Goal: Information Seeking & Learning: Learn about a topic

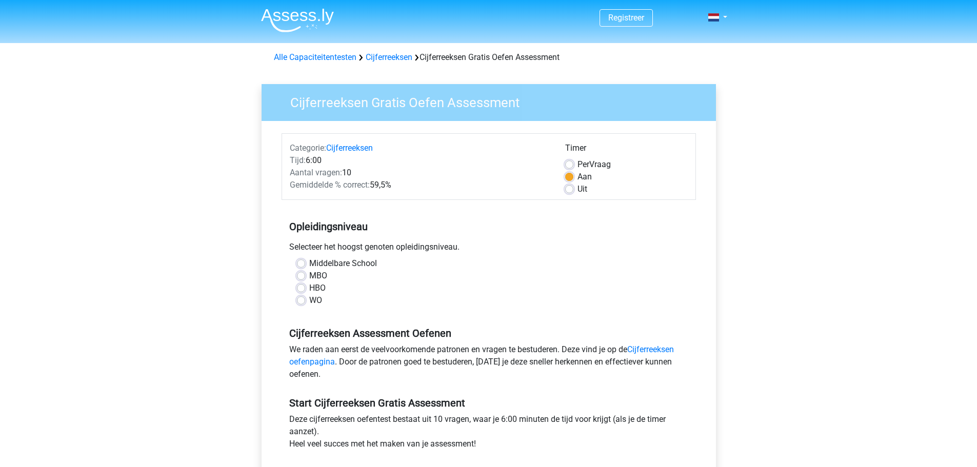
click at [309, 297] on label "WO" at bounding box center [315, 301] width 13 height 12
click at [303, 297] on input "WO" at bounding box center [301, 300] width 8 height 10
radio input "true"
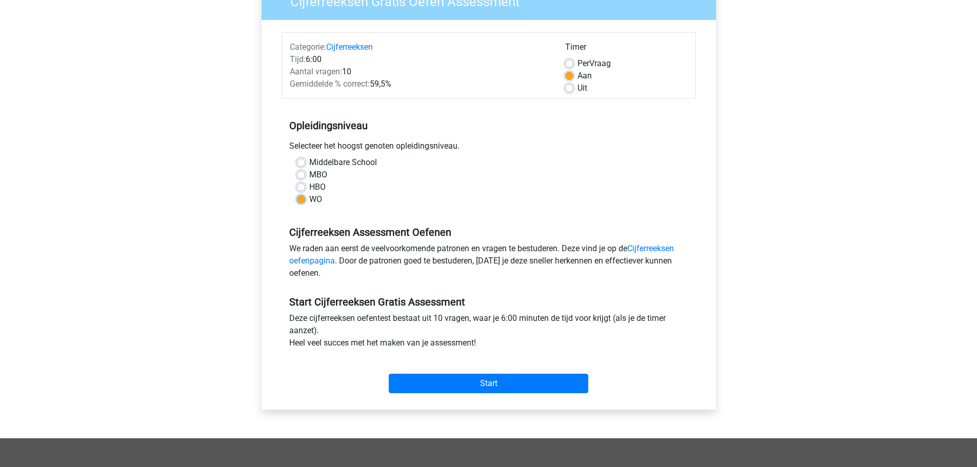
scroll to position [308, 0]
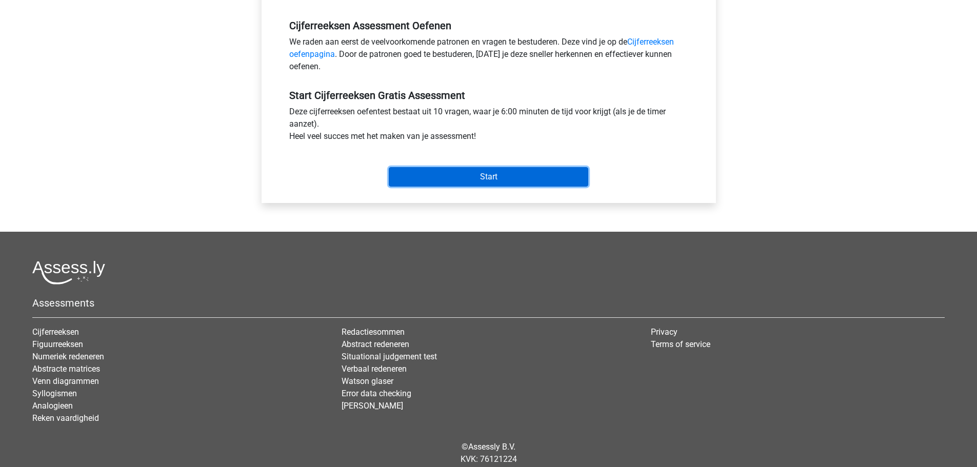
click at [481, 167] on input "Start" at bounding box center [489, 176] width 200 height 19
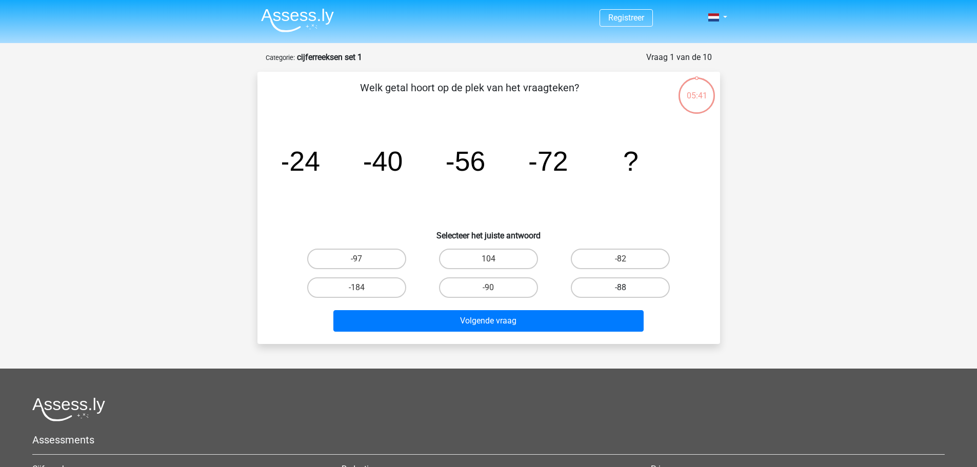
click at [603, 289] on label "-88" at bounding box center [620, 288] width 99 height 21
click at [621, 289] on input "-88" at bounding box center [624, 291] width 7 height 7
radio input "true"
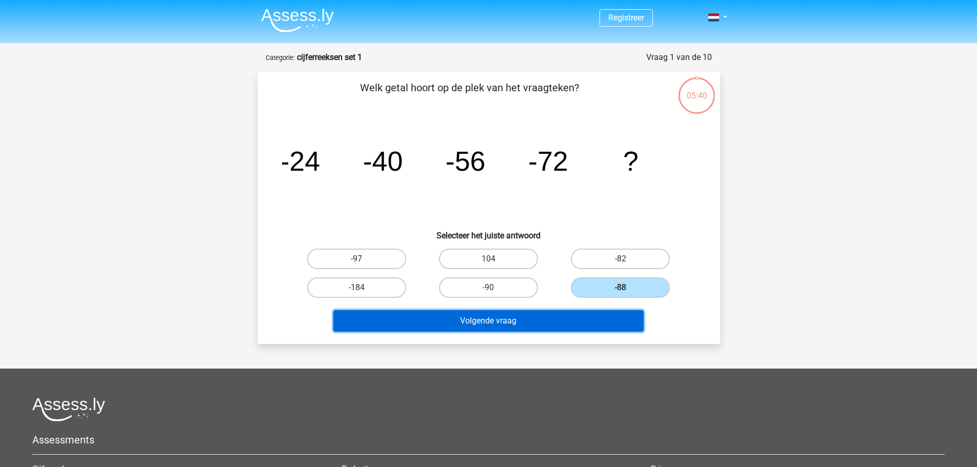
click at [564, 315] on button "Volgende vraag" at bounding box center [489, 321] width 310 height 22
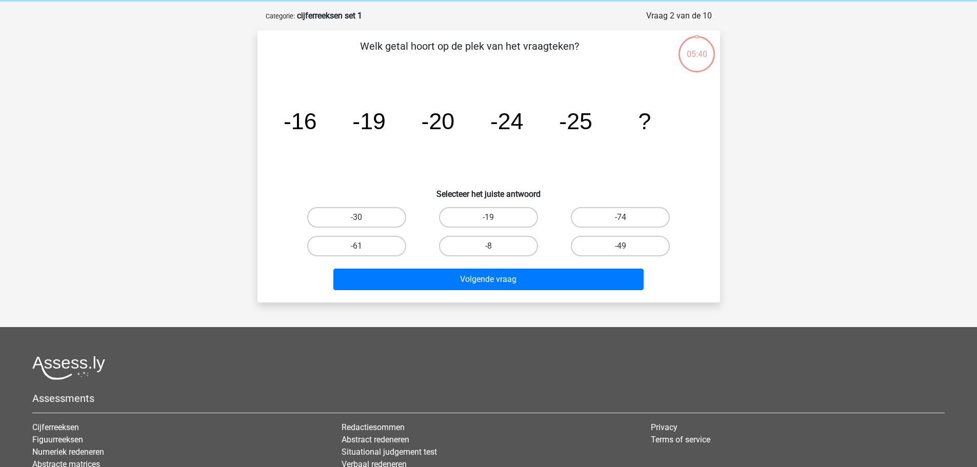
scroll to position [51, 0]
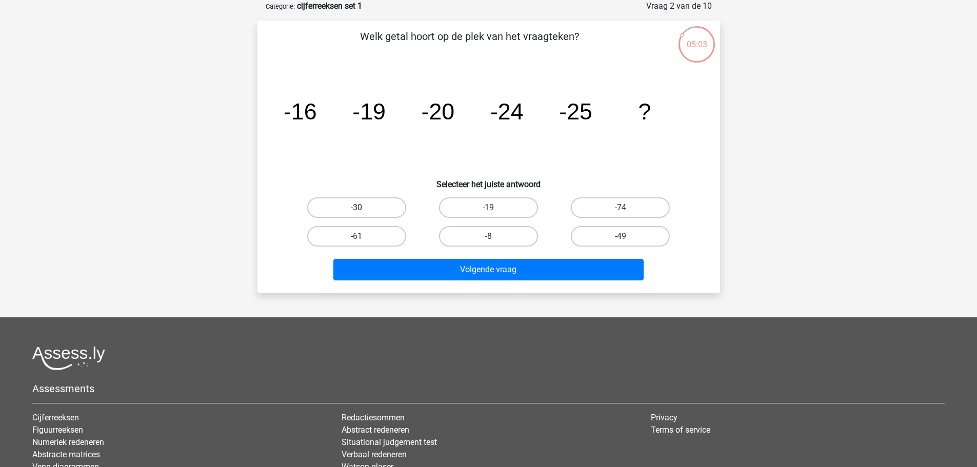
click at [356, 206] on label "-30" at bounding box center [356, 208] width 99 height 21
click at [357, 208] on input "-30" at bounding box center [360, 211] width 7 height 7
radio input "true"
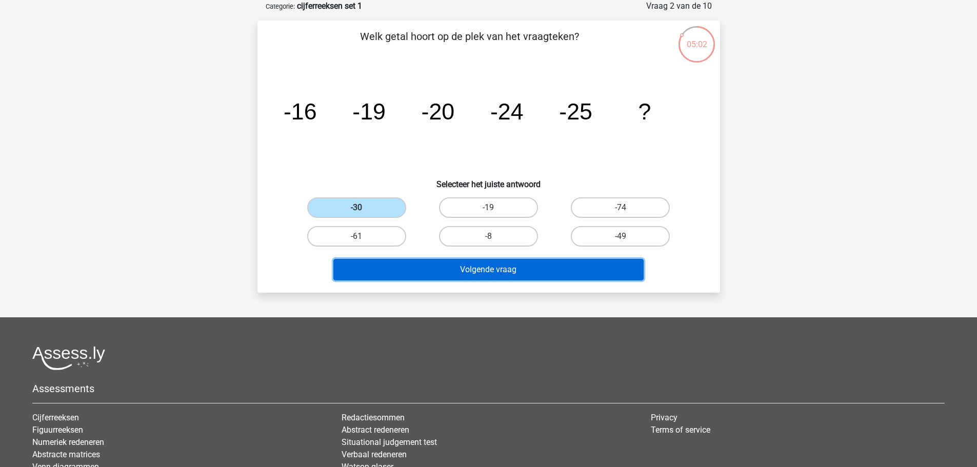
click at [500, 271] on button "Volgende vraag" at bounding box center [489, 270] width 310 height 22
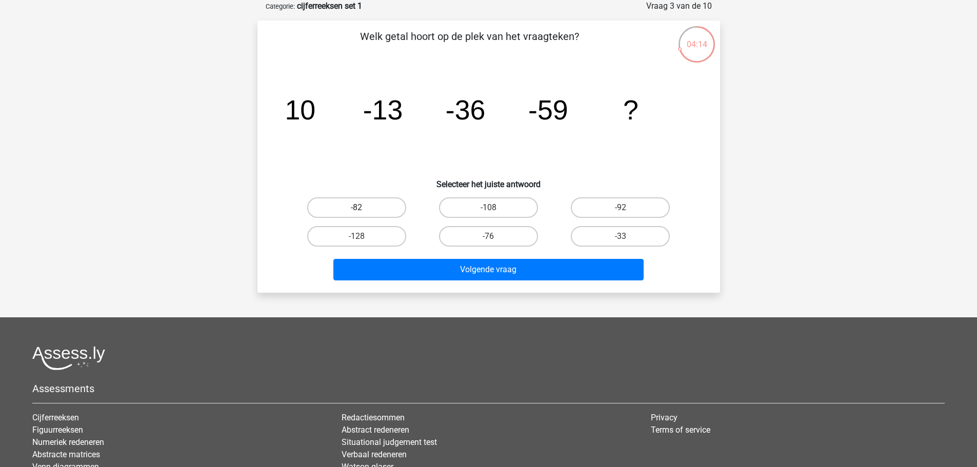
click at [352, 211] on label "-82" at bounding box center [356, 208] width 99 height 21
click at [357, 211] on input "-82" at bounding box center [360, 211] width 7 height 7
radio input "true"
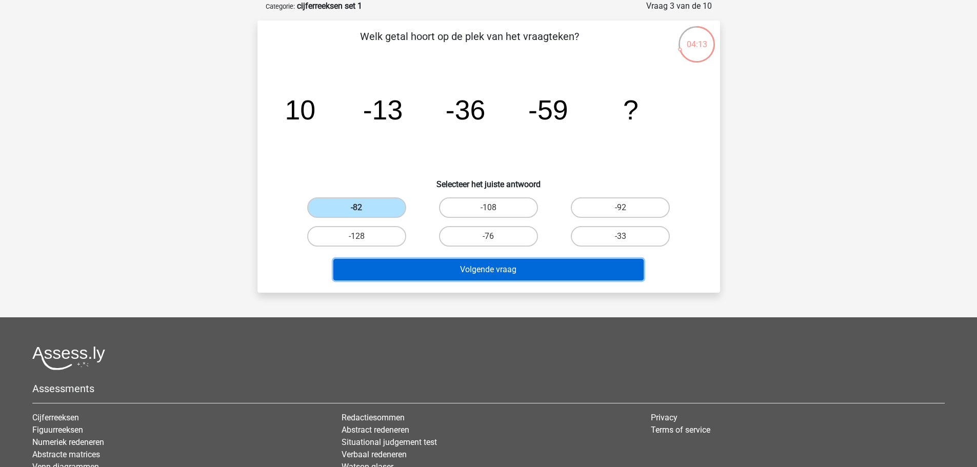
click at [468, 275] on button "Volgende vraag" at bounding box center [489, 270] width 310 height 22
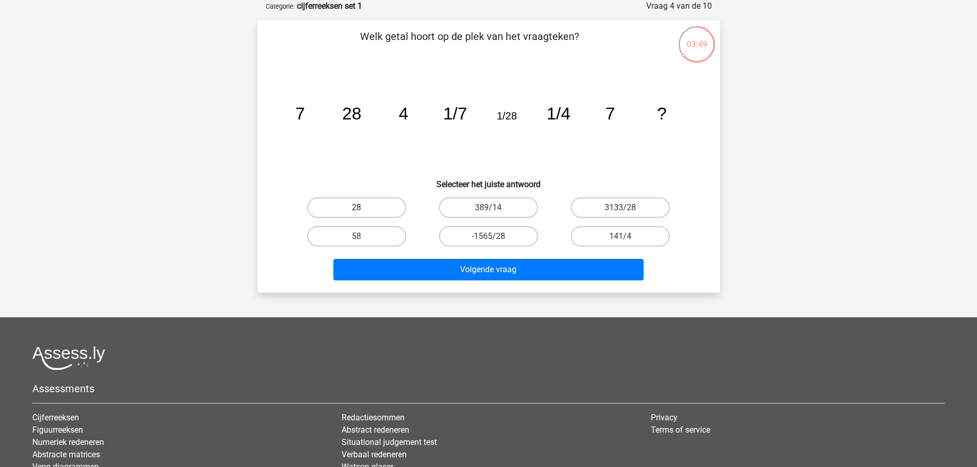
click at [358, 200] on label "28" at bounding box center [356, 208] width 99 height 21
click at [358, 208] on input "28" at bounding box center [360, 211] width 7 height 7
radio input "true"
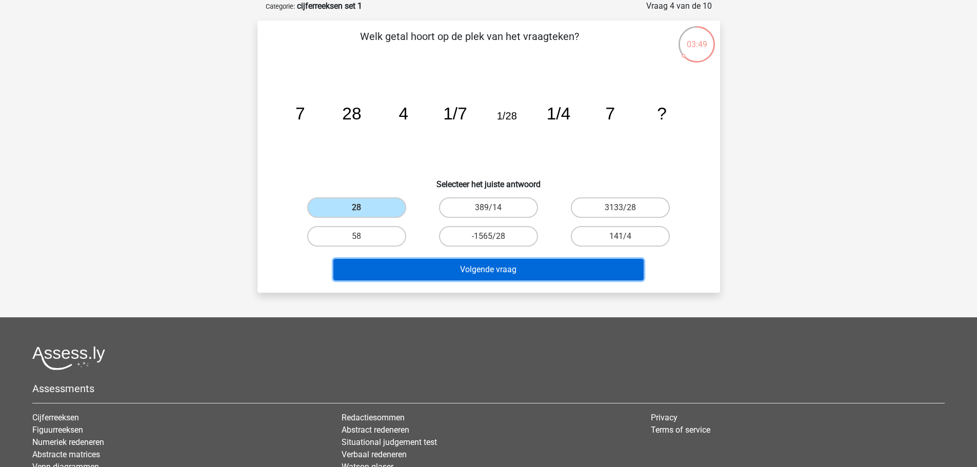
click at [437, 261] on button "Volgende vraag" at bounding box center [489, 270] width 310 height 22
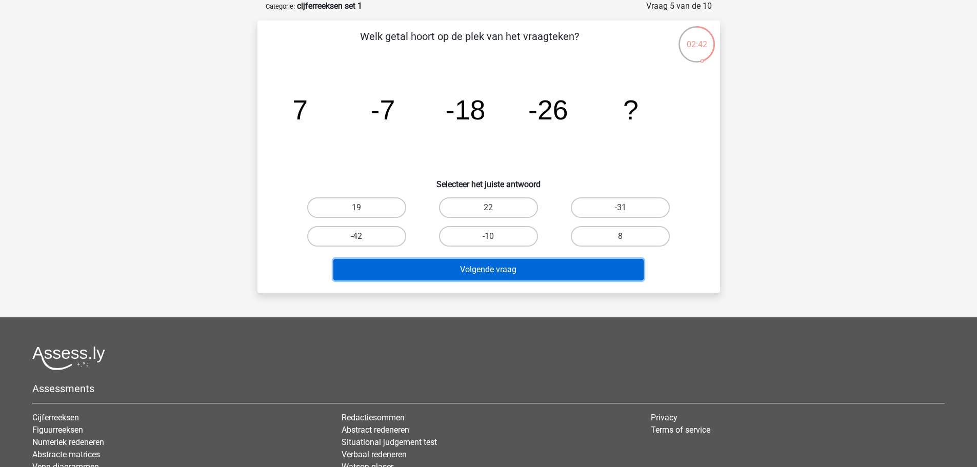
click at [511, 265] on button "Volgende vraag" at bounding box center [489, 270] width 310 height 22
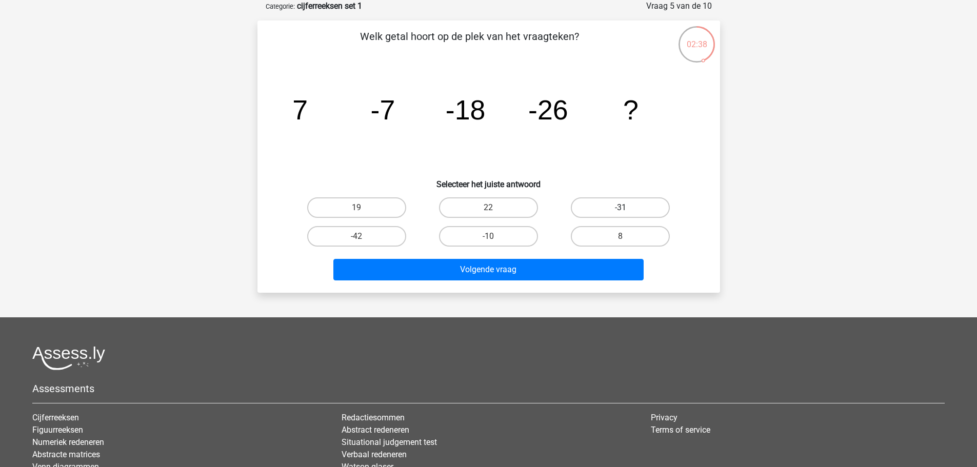
click at [582, 203] on label "-31" at bounding box center [620, 208] width 99 height 21
click at [621, 208] on input "-31" at bounding box center [624, 211] width 7 height 7
radio input "true"
click at [364, 240] on label "-42" at bounding box center [356, 236] width 99 height 21
click at [363, 240] on input "-42" at bounding box center [360, 240] width 7 height 7
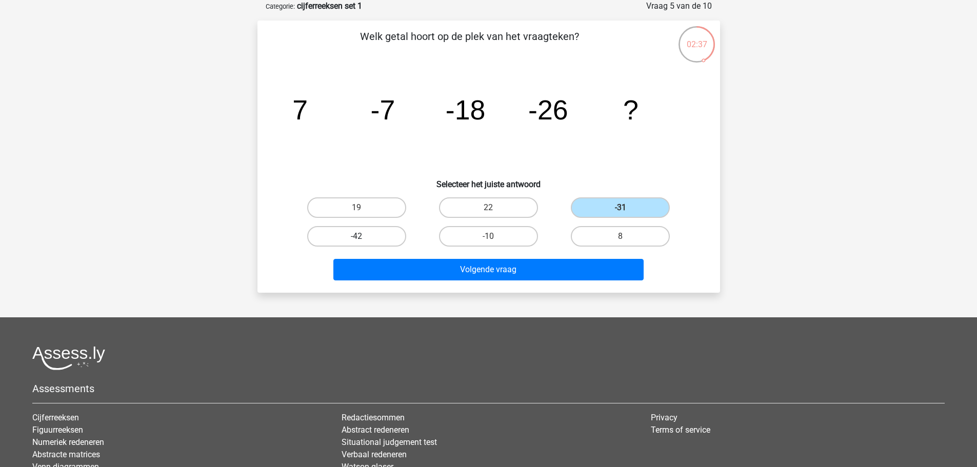
radio input "true"
click at [596, 201] on label "-31" at bounding box center [620, 208] width 99 height 21
click at [621, 208] on input "-31" at bounding box center [624, 211] width 7 height 7
radio input "true"
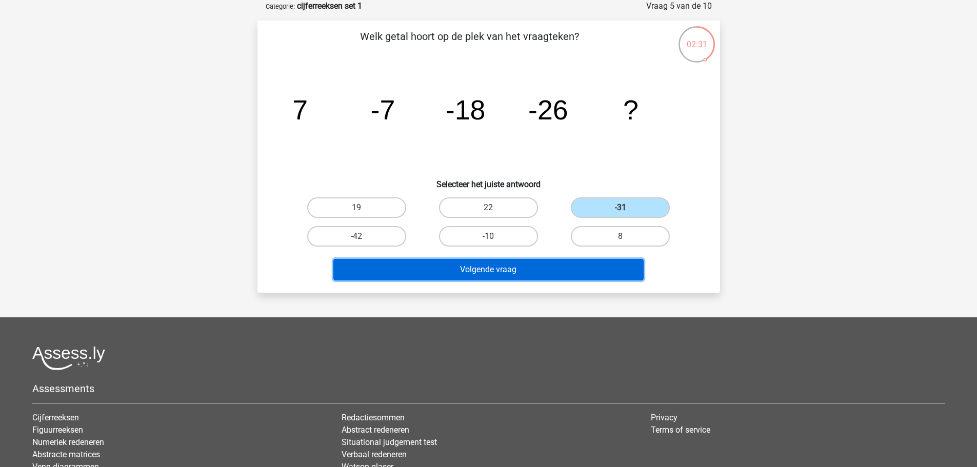
click at [562, 269] on button "Volgende vraag" at bounding box center [489, 270] width 310 height 22
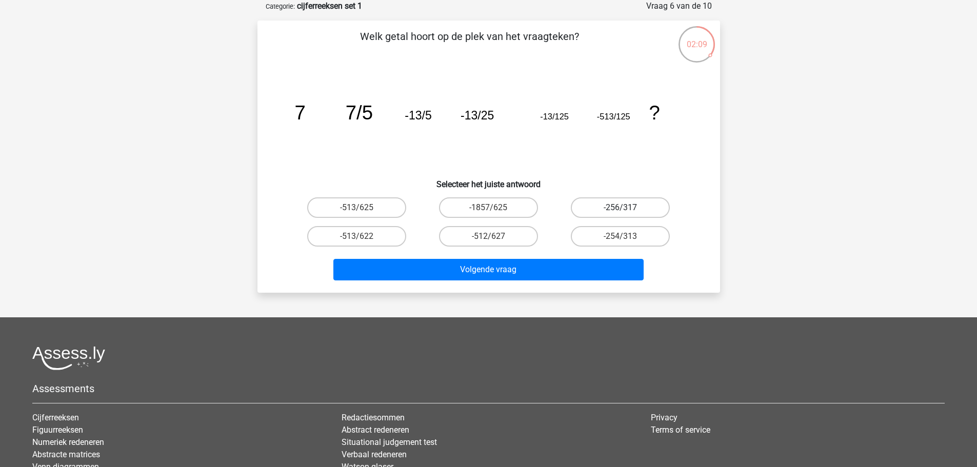
click at [603, 206] on label "-256/317" at bounding box center [620, 208] width 99 height 21
click at [621, 208] on input "-256/317" at bounding box center [624, 211] width 7 height 7
radio input "true"
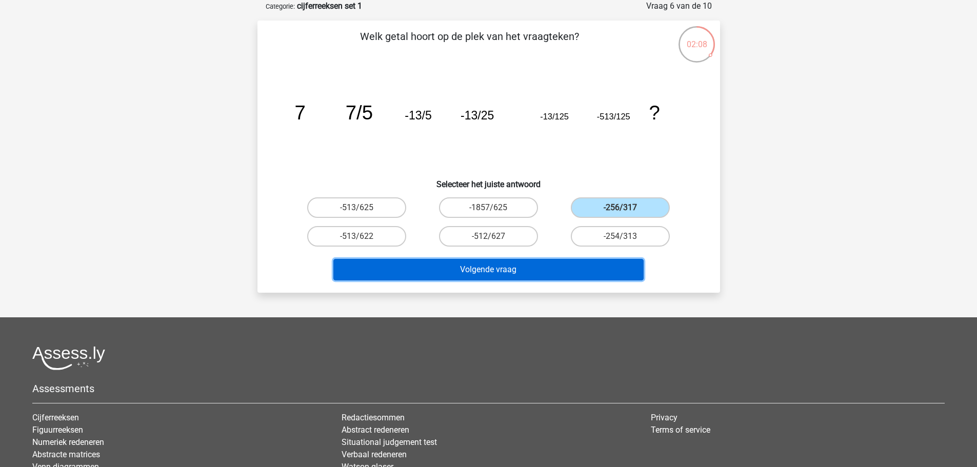
click at [566, 267] on button "Volgende vraag" at bounding box center [489, 270] width 310 height 22
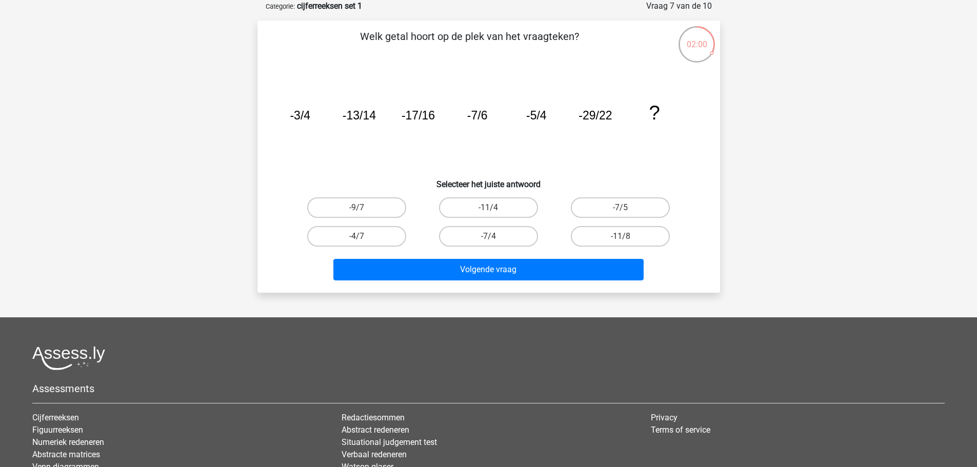
click at [625, 239] on input "-11/8" at bounding box center [624, 240] width 7 height 7
radio input "true"
click at [610, 255] on div "Volgende vraag" at bounding box center [489, 268] width 430 height 34
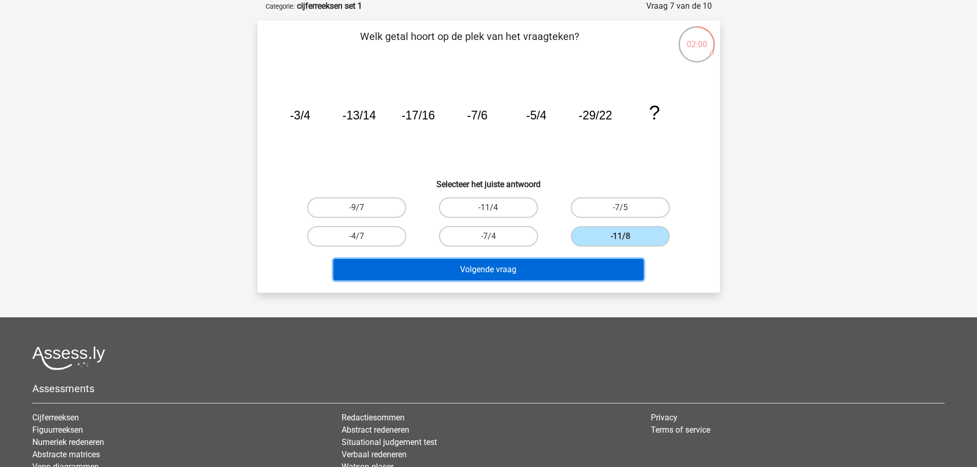
click at [608, 259] on button "Volgende vraag" at bounding box center [489, 270] width 310 height 22
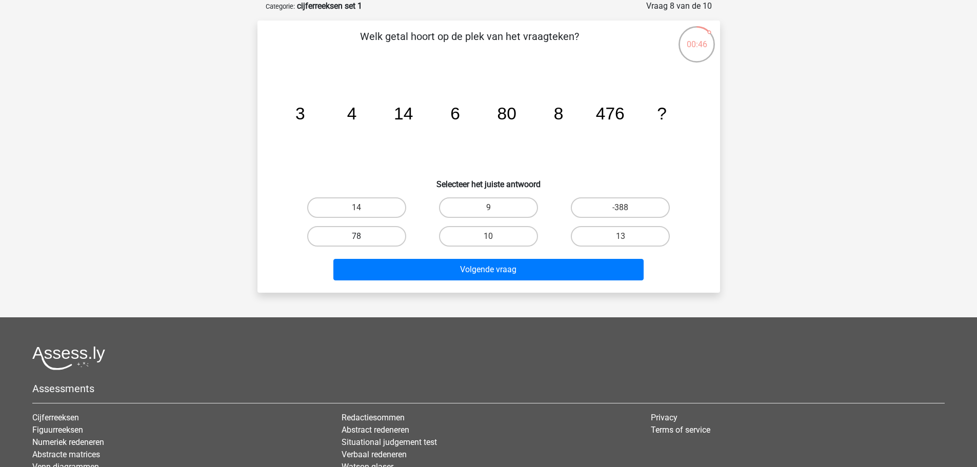
click at [369, 240] on label "78" at bounding box center [356, 236] width 99 height 21
click at [363, 240] on input "78" at bounding box center [360, 240] width 7 height 7
radio input "true"
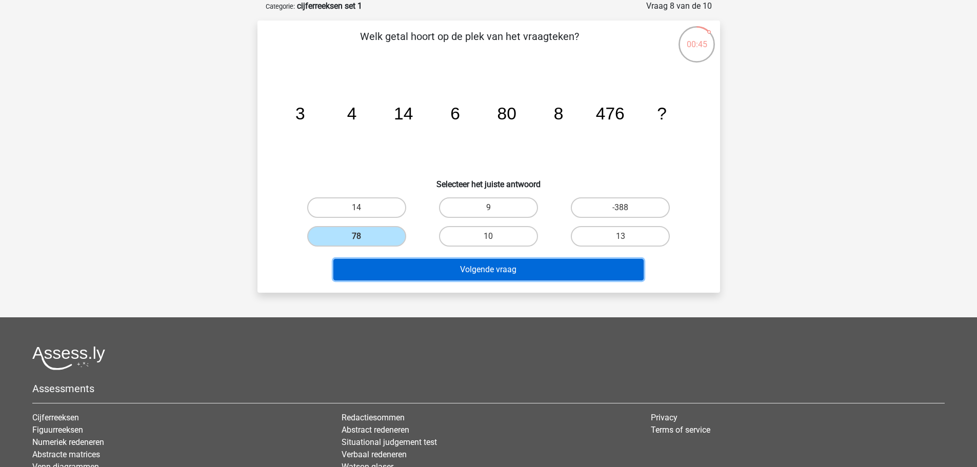
click at [409, 272] on button "Volgende vraag" at bounding box center [489, 270] width 310 height 22
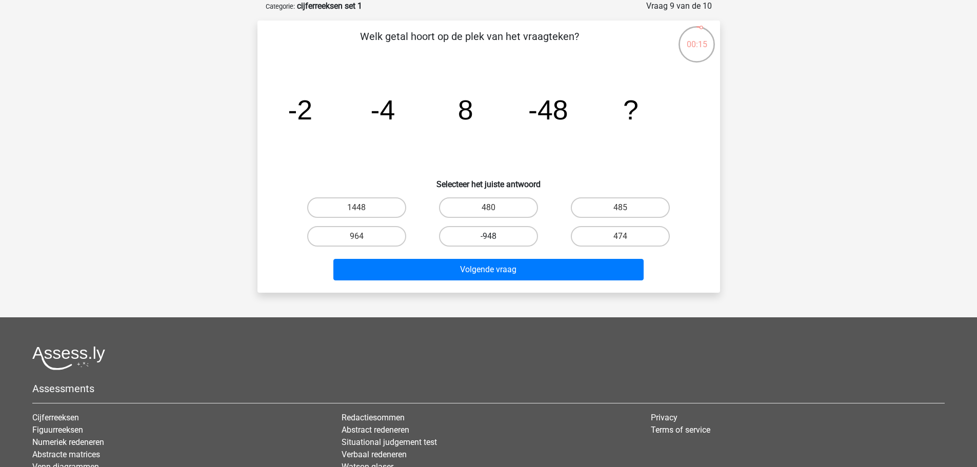
click at [496, 232] on label "-948" at bounding box center [488, 236] width 99 height 21
click at [495, 237] on input "-948" at bounding box center [491, 240] width 7 height 7
radio input "true"
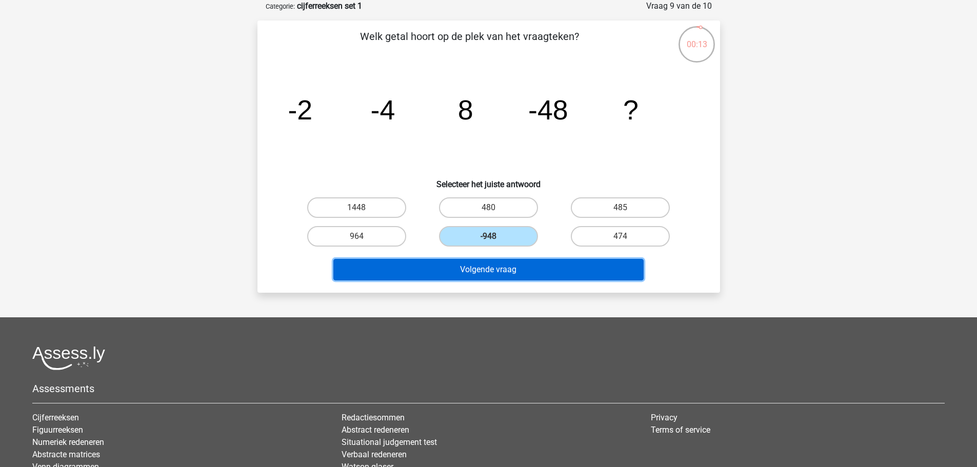
click at [507, 270] on button "Volgende vraag" at bounding box center [489, 270] width 310 height 22
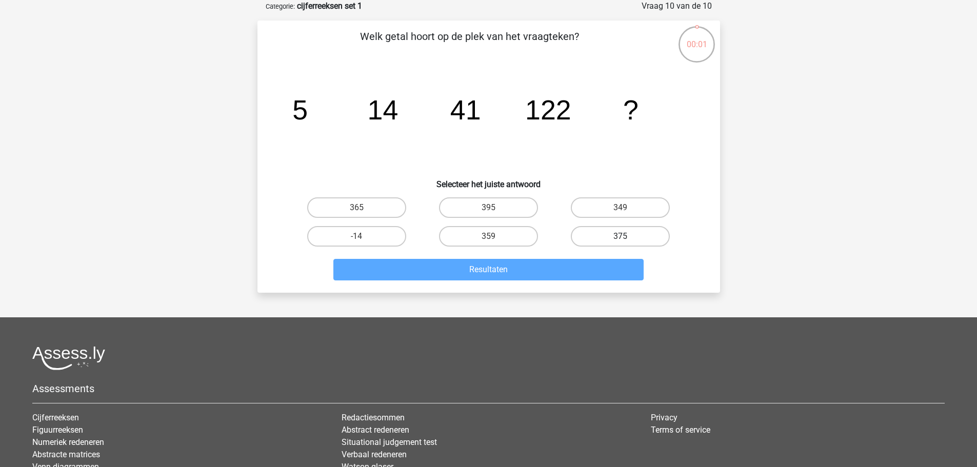
click at [625, 233] on label "375" at bounding box center [620, 236] width 99 height 21
click at [625, 237] on input "375" at bounding box center [624, 240] width 7 height 7
radio input "true"
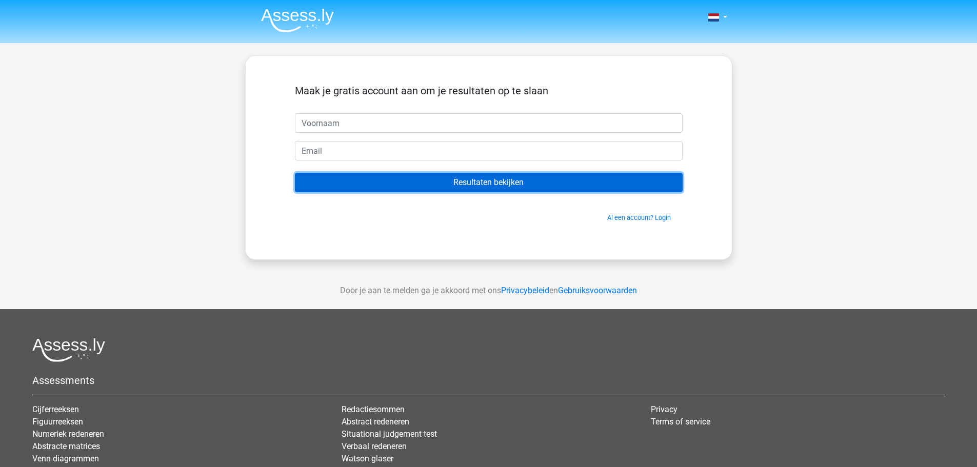
click at [495, 182] on input "Resultaten bekijken" at bounding box center [489, 182] width 388 height 19
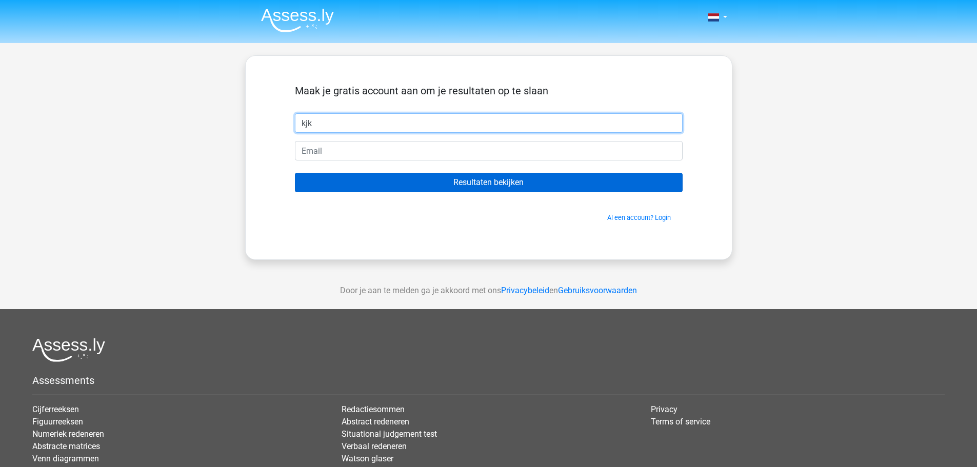
type input "kjk"
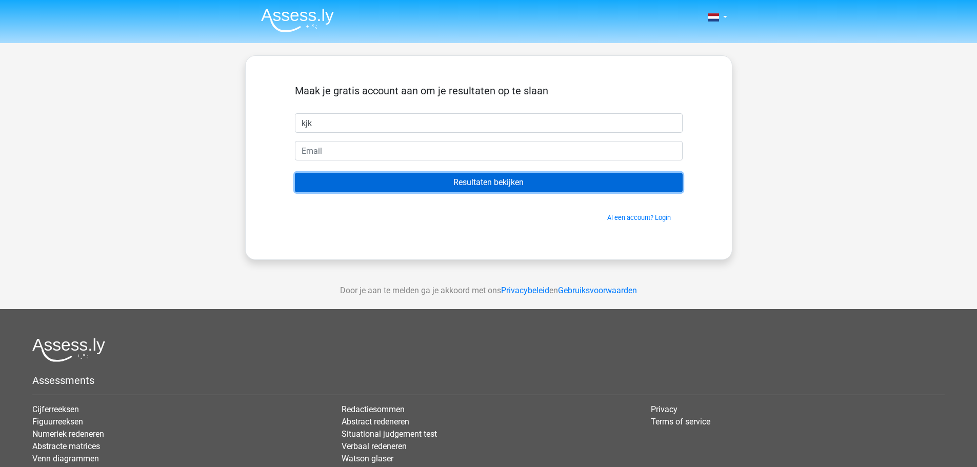
click at [402, 188] on input "Resultaten bekijken" at bounding box center [489, 182] width 388 height 19
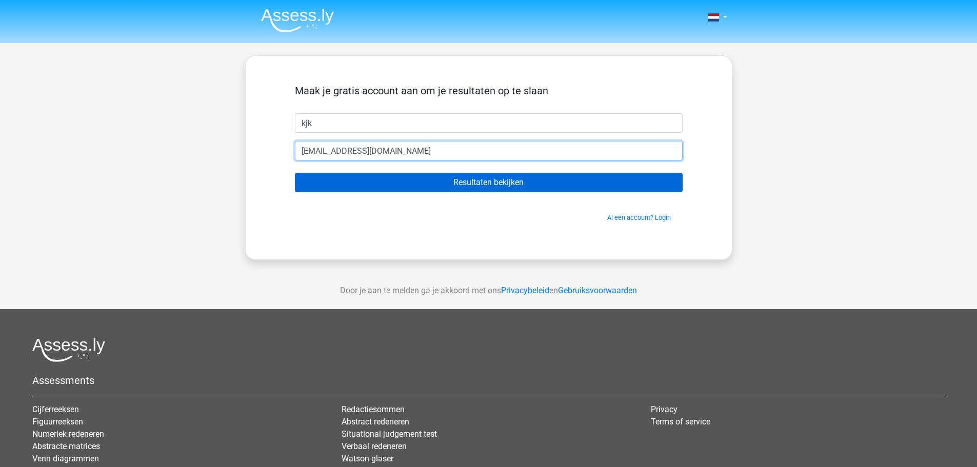
type input "[EMAIL_ADDRESS][DOMAIN_NAME]"
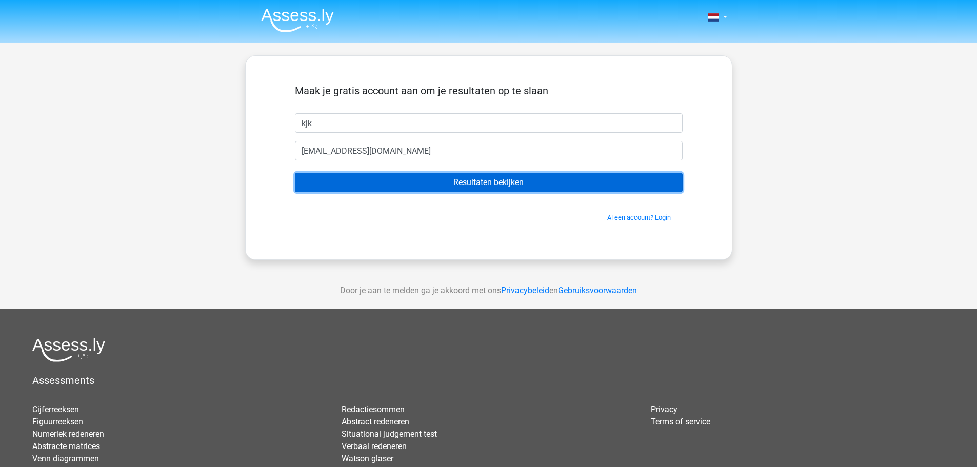
click at [415, 178] on input "Resultaten bekijken" at bounding box center [489, 182] width 388 height 19
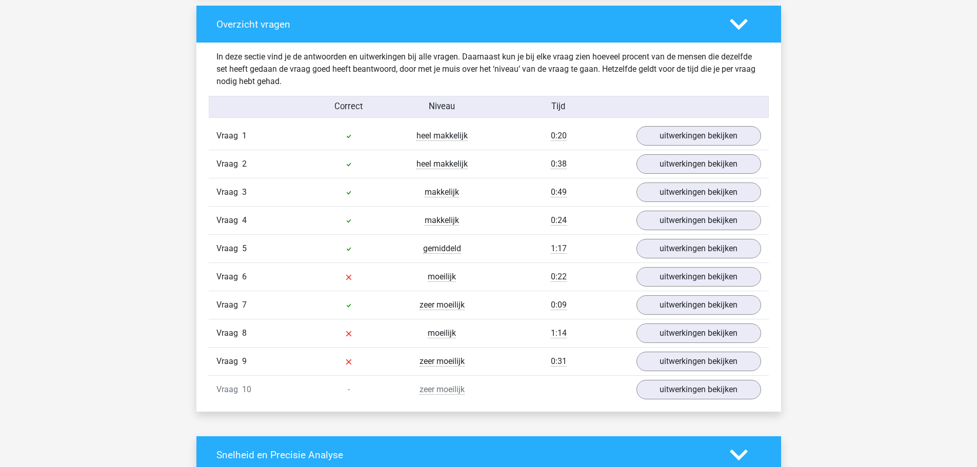
scroll to position [975, 0]
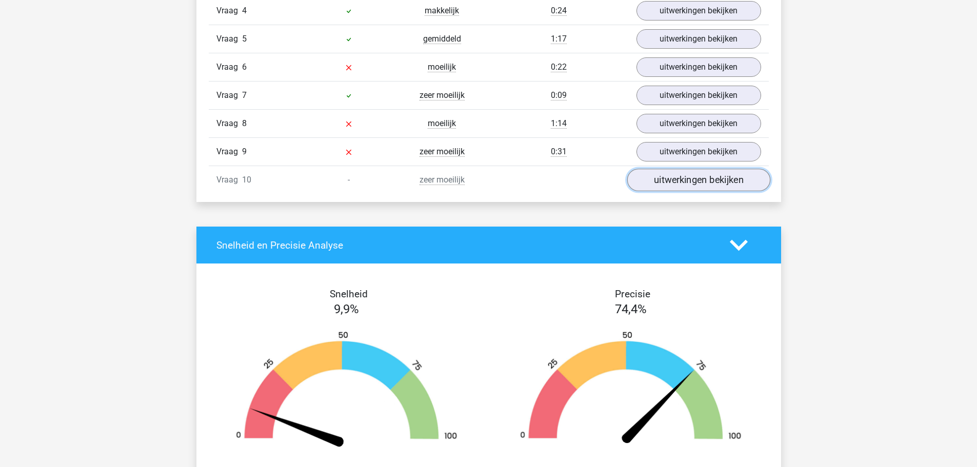
click at [686, 179] on link "uitwerkingen bekijken" at bounding box center [698, 180] width 143 height 23
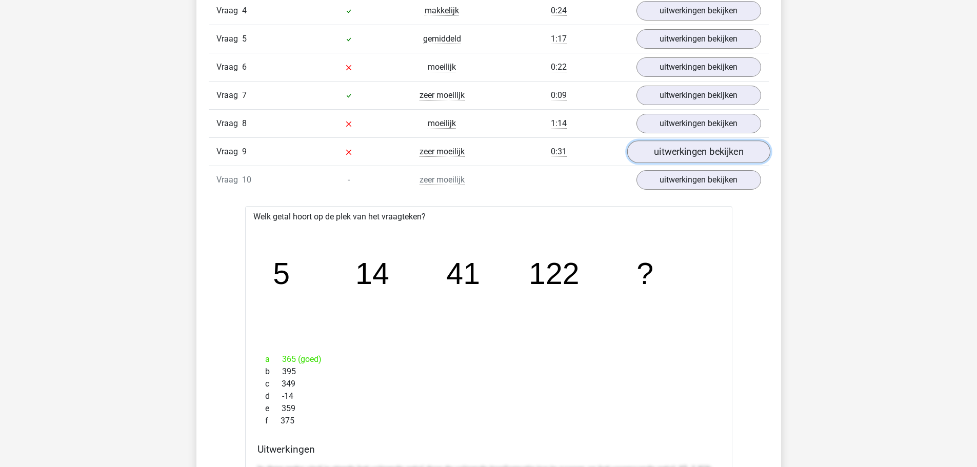
click at [648, 143] on link "uitwerkingen bekijken" at bounding box center [698, 152] width 143 height 23
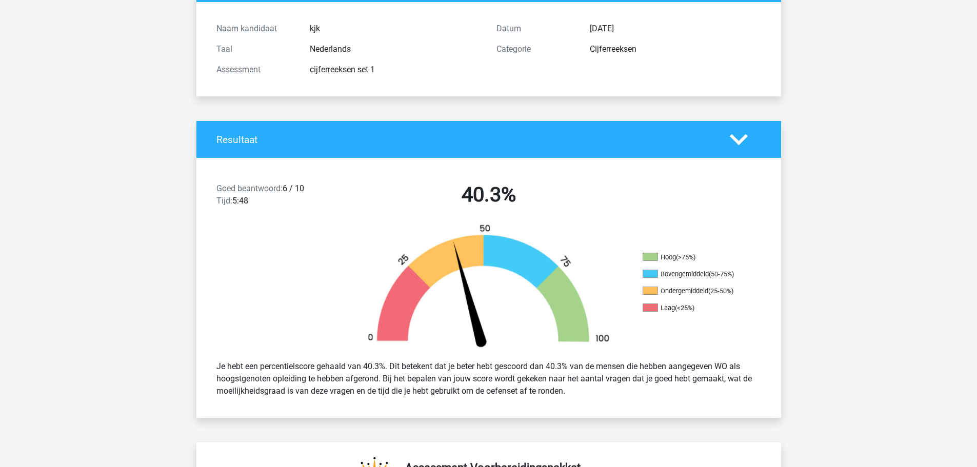
scroll to position [0, 0]
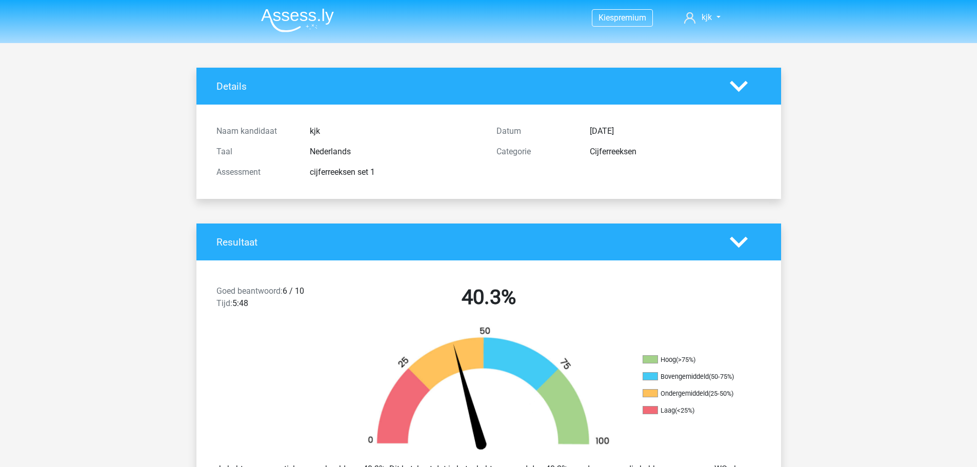
click at [308, 21] on img at bounding box center [297, 20] width 73 height 24
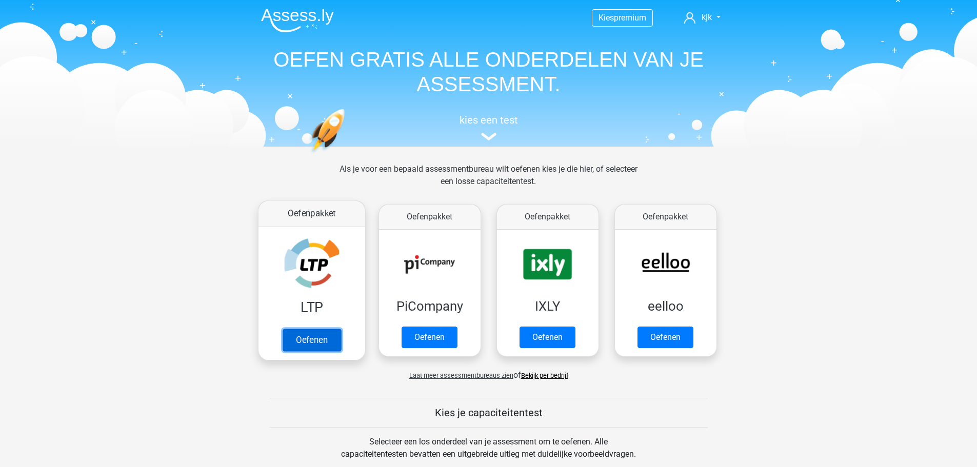
click at [319, 329] on link "Oefenen" at bounding box center [311, 340] width 58 height 23
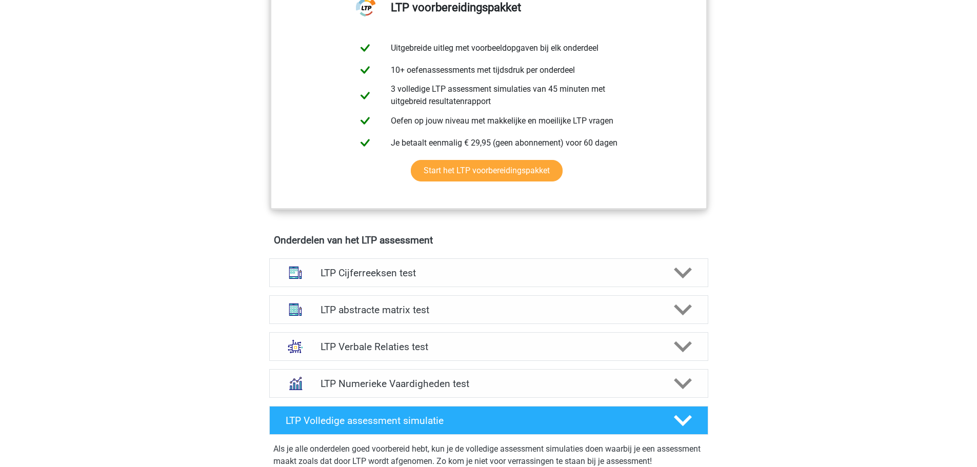
scroll to position [462, 0]
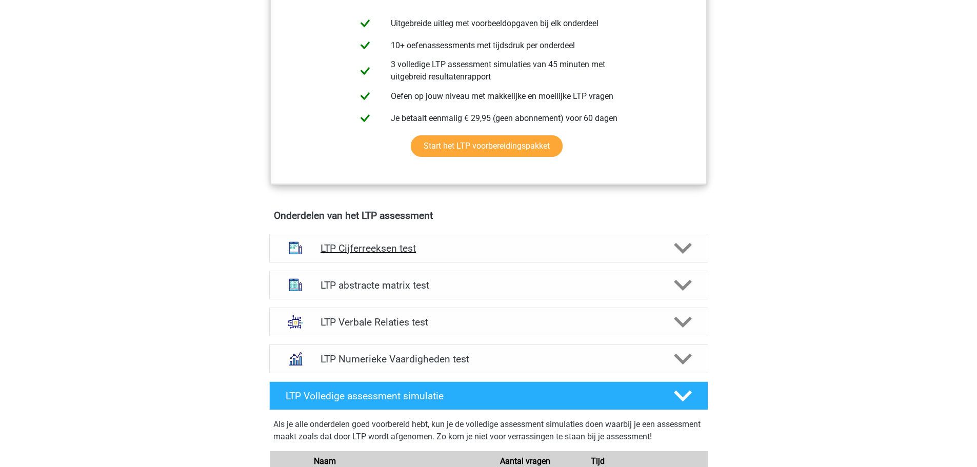
click at [693, 245] on div at bounding box center [681, 249] width 35 height 18
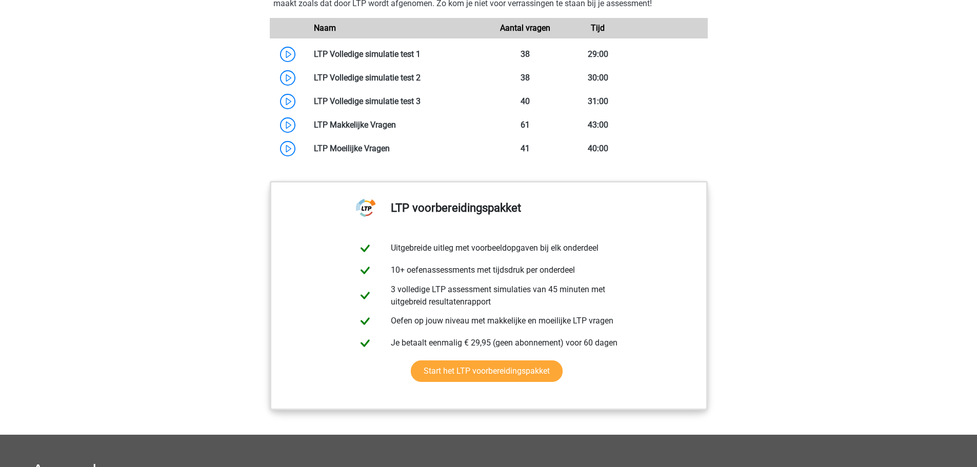
scroll to position [1591, 0]
